Goal: Task Accomplishment & Management: Use online tool/utility

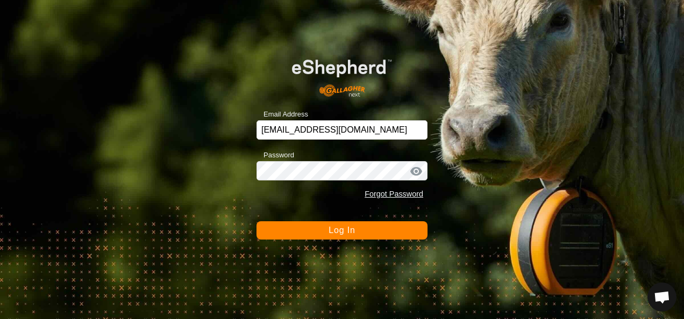
click at [336, 231] on span "Log In" at bounding box center [342, 230] width 26 height 9
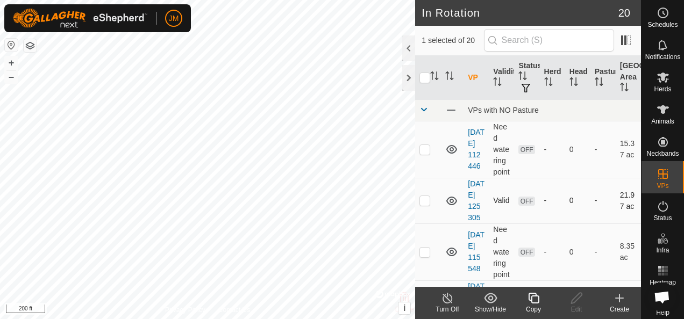
checkbox input "true"
checkbox input "false"
click at [579, 300] on icon at bounding box center [576, 298] width 13 height 13
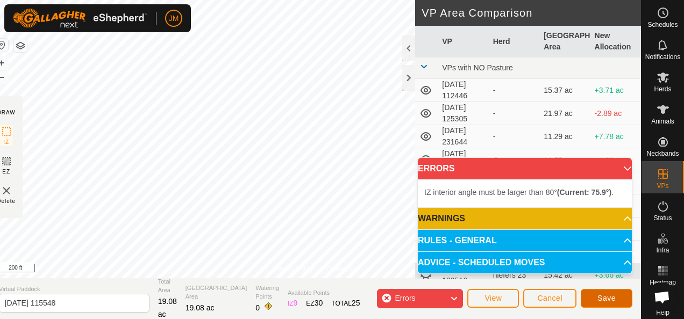
click at [610, 296] on span "Save" at bounding box center [607, 298] width 18 height 9
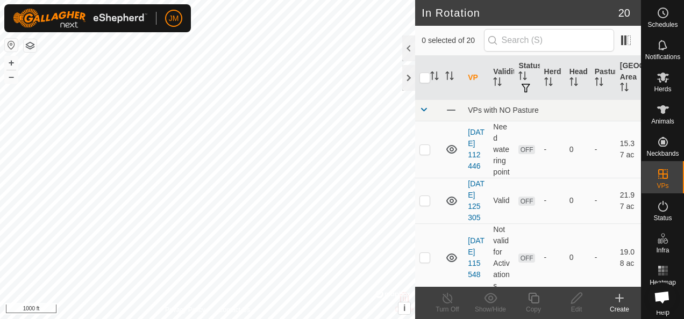
click at [51, 319] on html "JM Schedules Notifications Herds Animals Neckbands VPs Status Infra Heatmap Hel…" at bounding box center [342, 159] width 684 height 319
